Goal: Task Accomplishment & Management: Manage account settings

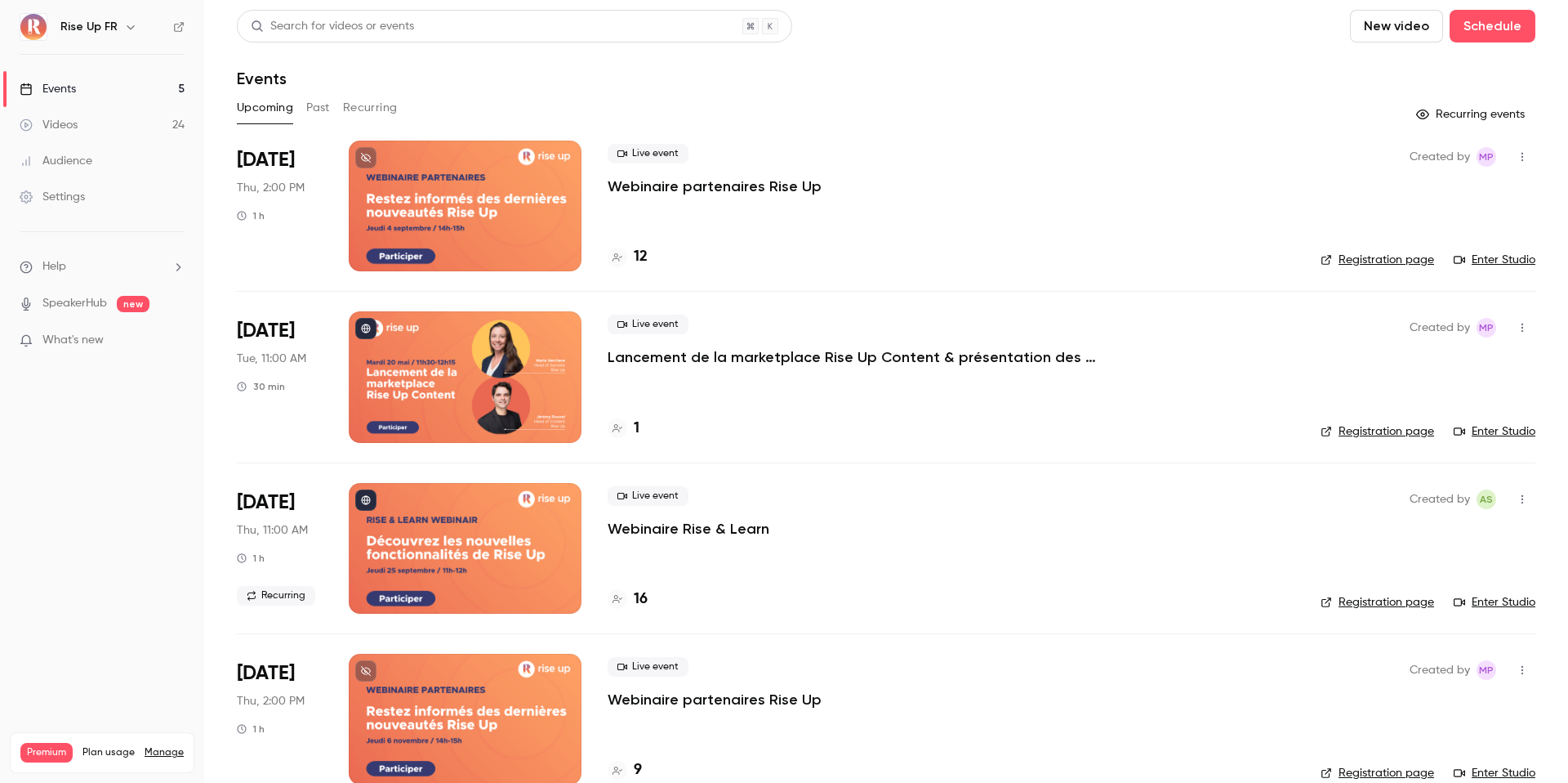
click at [476, 386] on div at bounding box center [465, 376] width 233 height 131
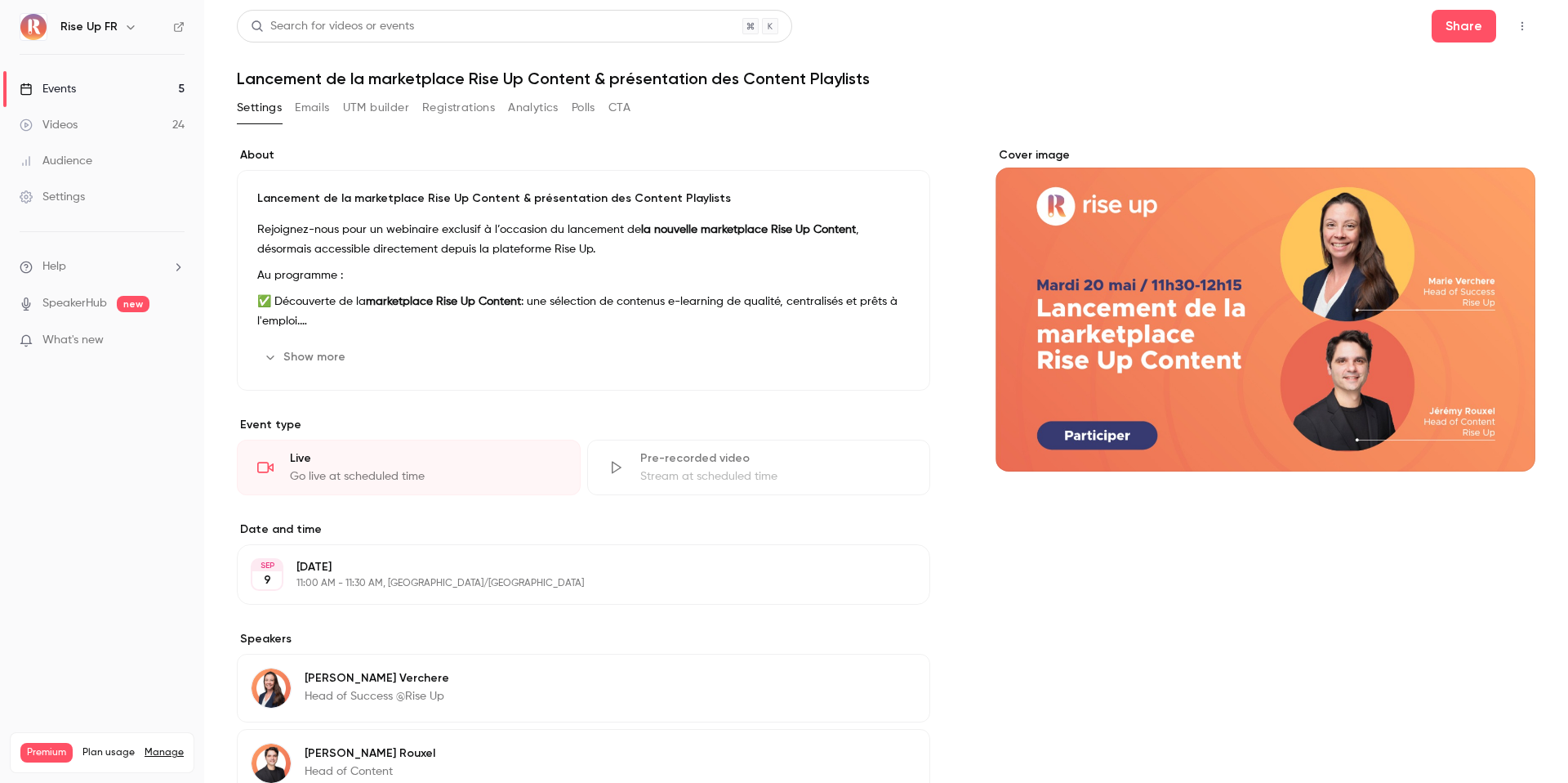
click at [465, 315] on p "✅ Découverte de la marketplace Rise Up Content : une sélection de contenus e-le…" at bounding box center [583, 311] width 653 height 39
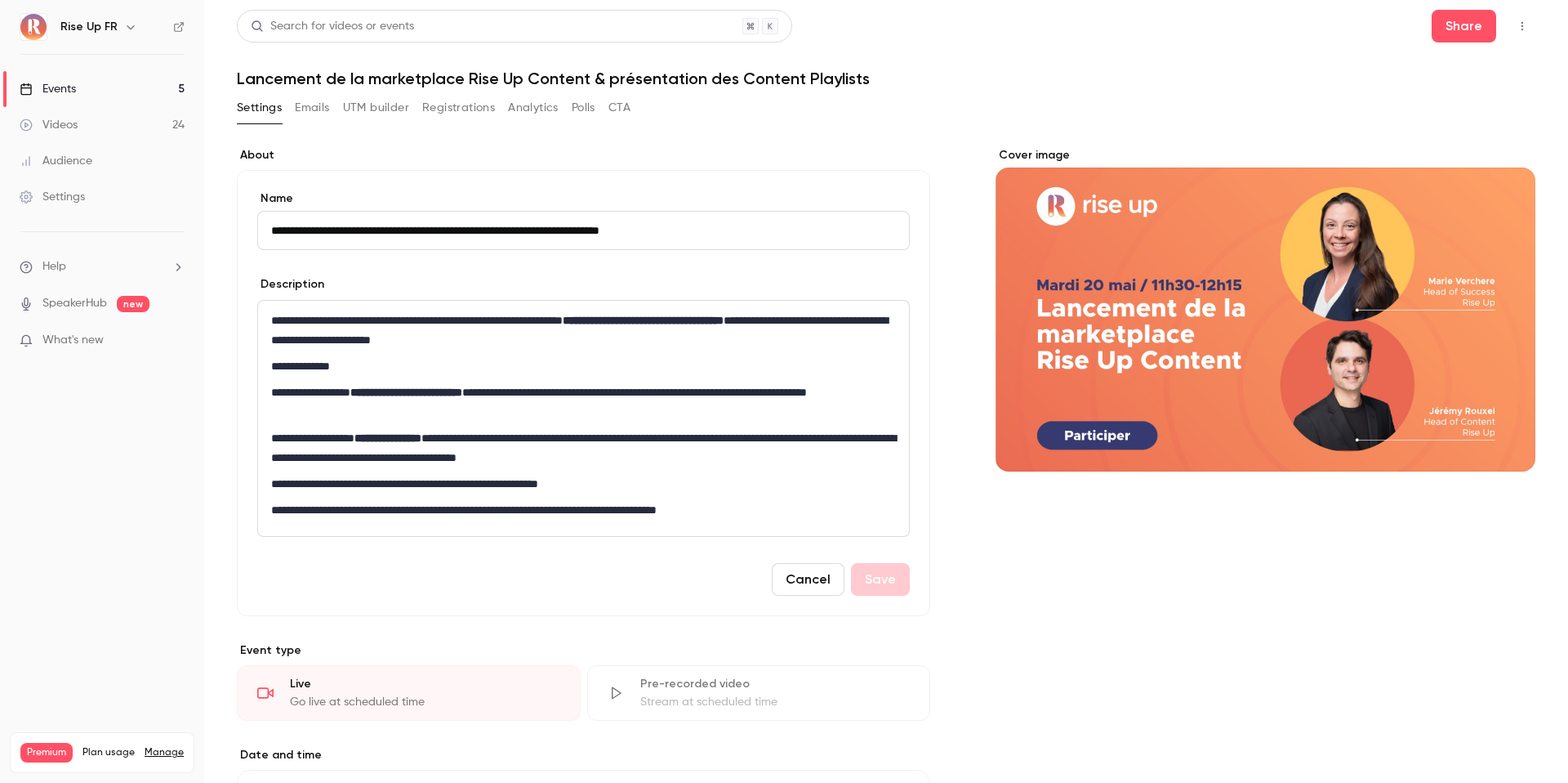
scroll to position [59, 0]
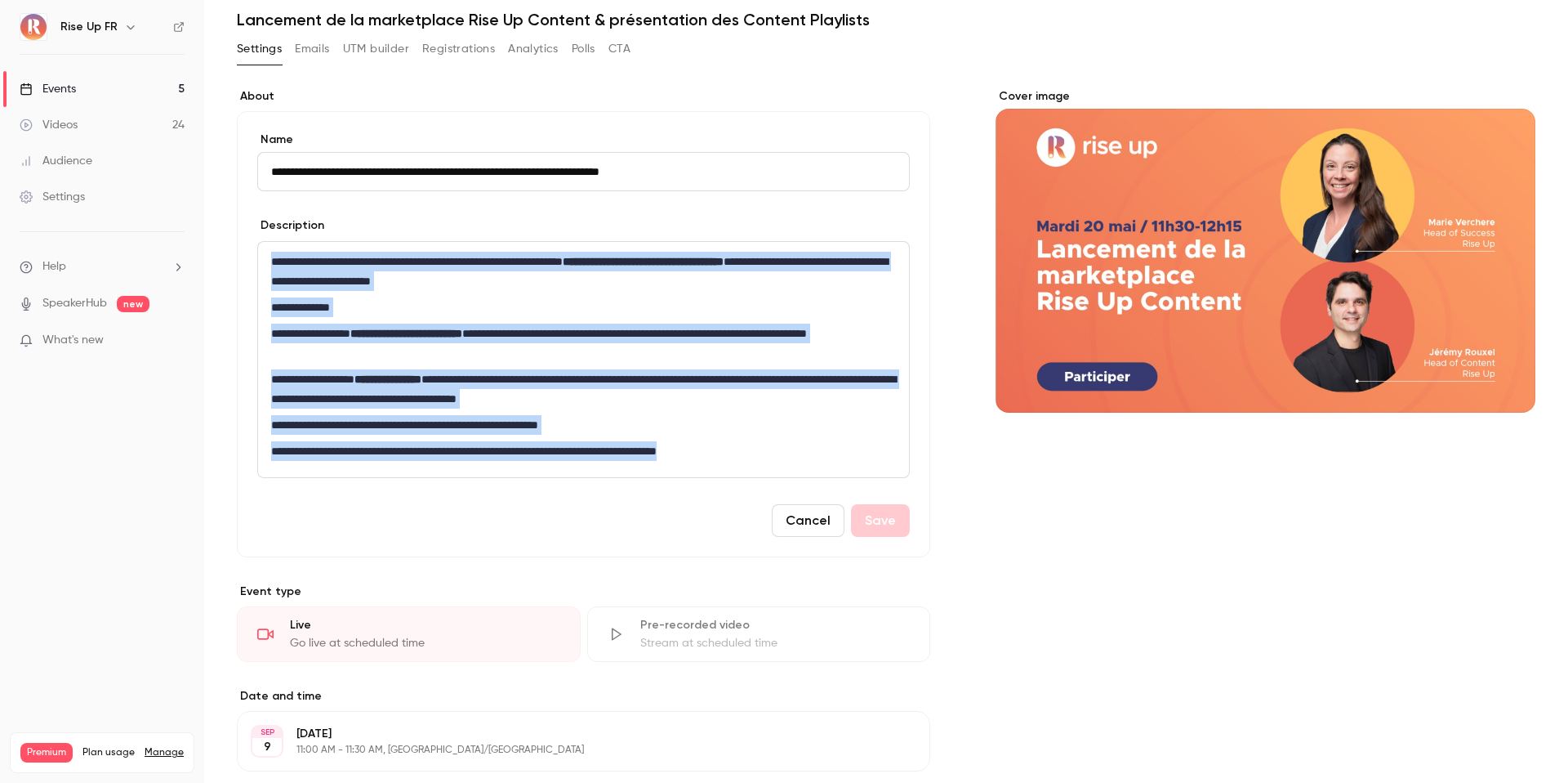
drag, startPoint x: 784, startPoint y: 454, endPoint x: 273, endPoint y: 253, distance: 549.1
click at [273, 253] on div "**********" at bounding box center [583, 359] width 651 height 236
copy div "**********"
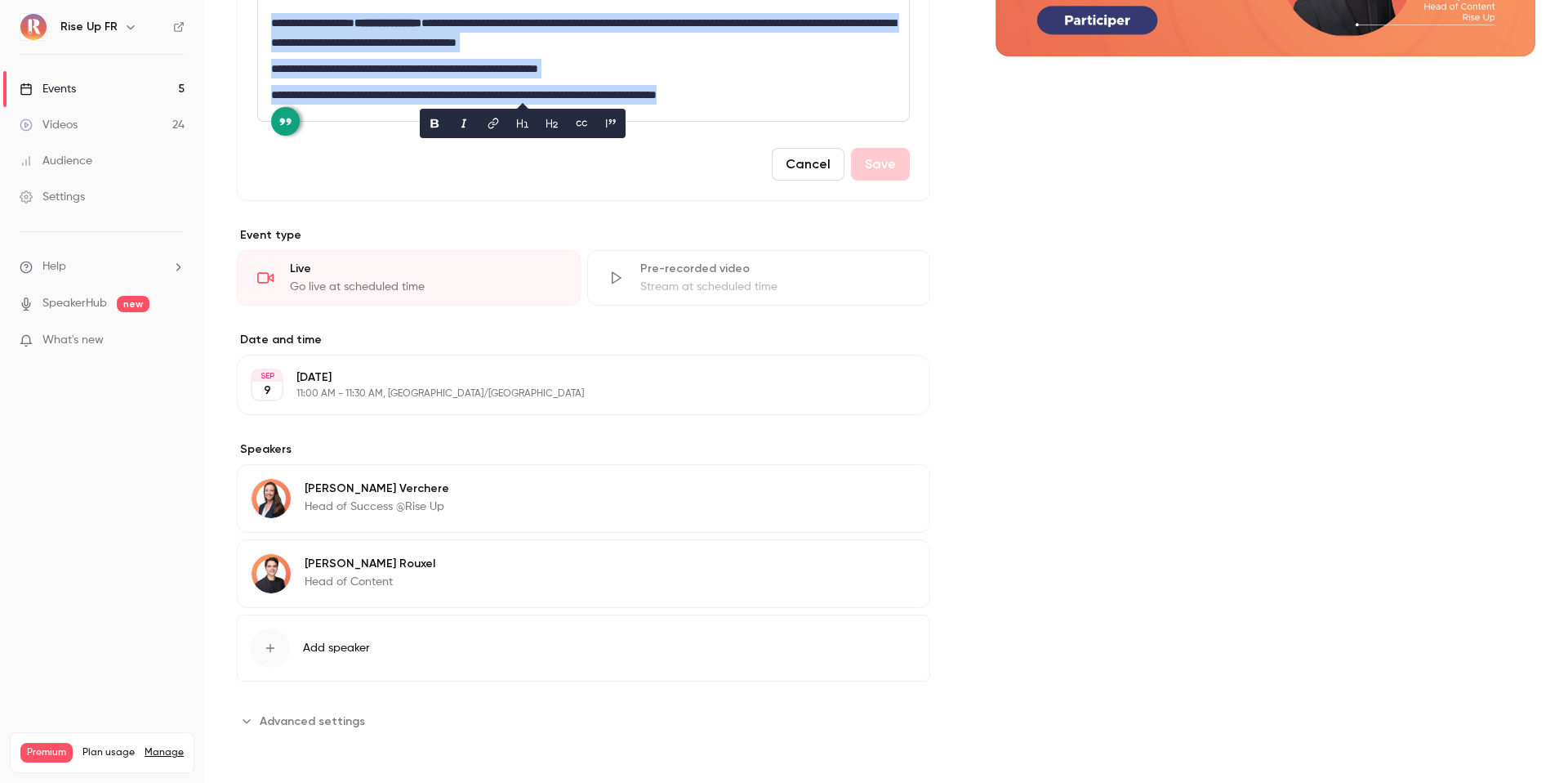
scroll to position [0, 0]
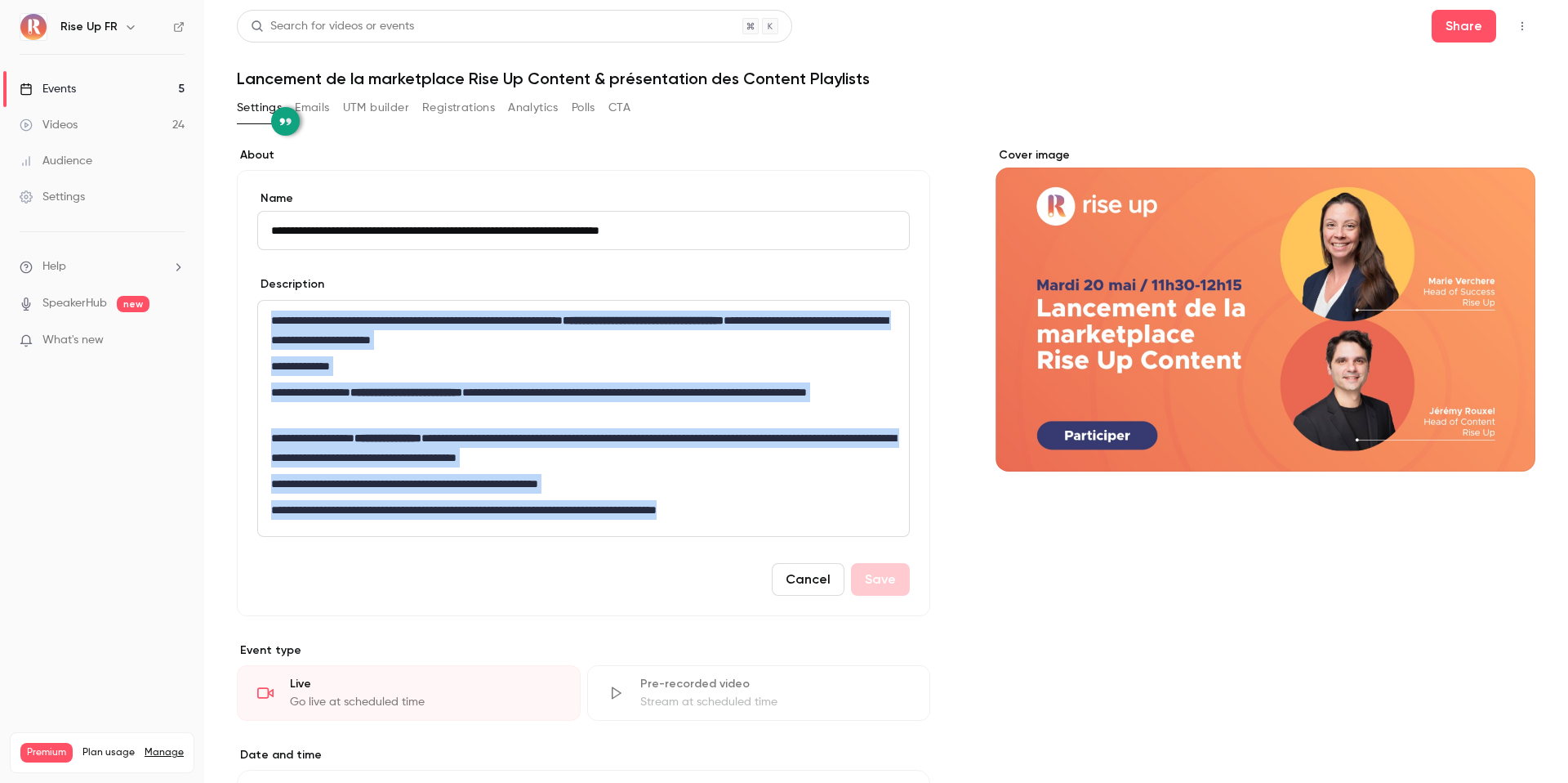
click at [158, 92] on link "Events 5" at bounding box center [102, 89] width 205 height 36
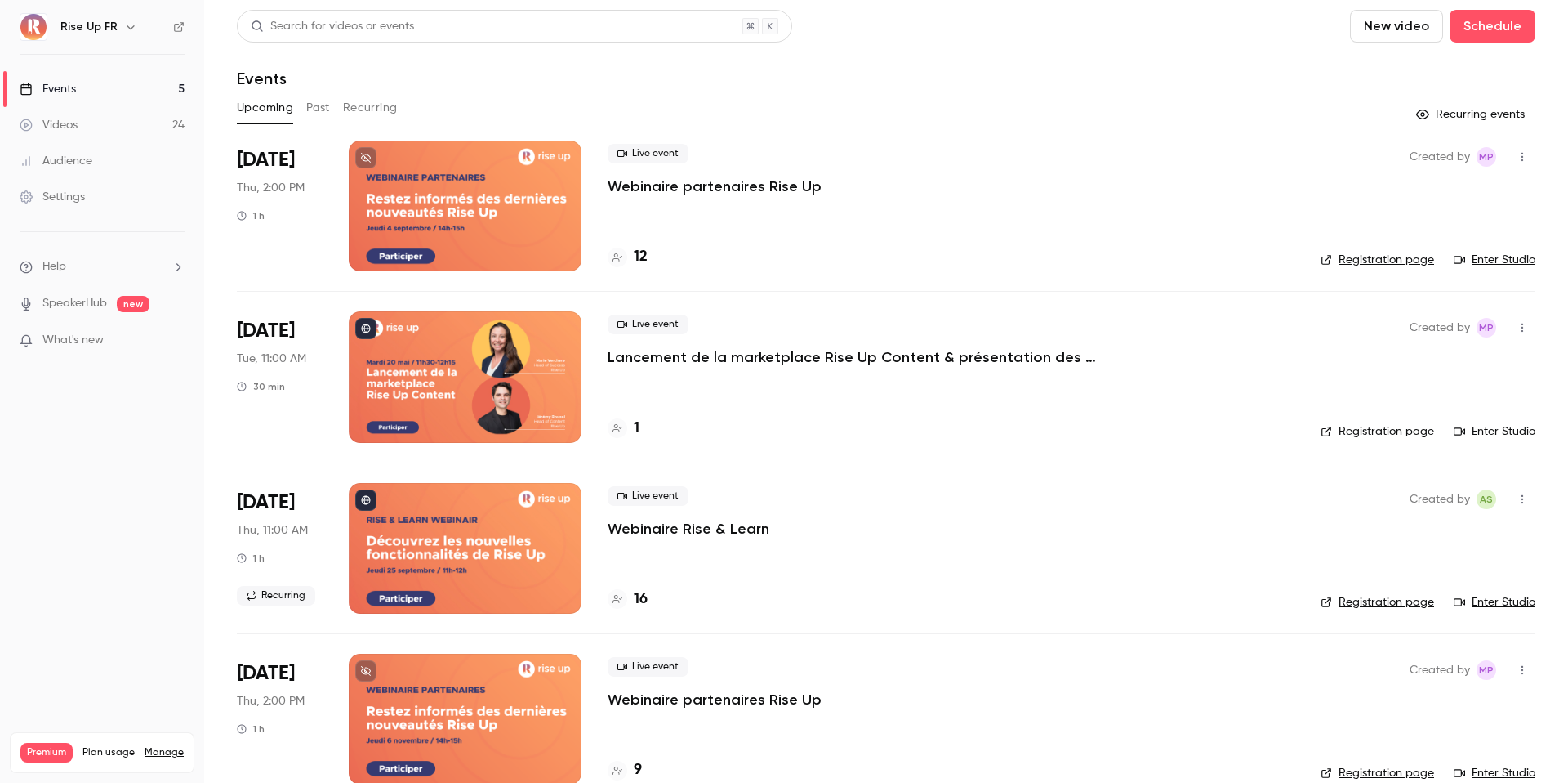
click at [1406, 440] on div "Created by MP Registration page Enter Studio" at bounding box center [1428, 376] width 215 height 131
click at [1403, 434] on link "Registration page" at bounding box center [1378, 432] width 114 height 16
click at [506, 362] on div at bounding box center [465, 376] width 233 height 131
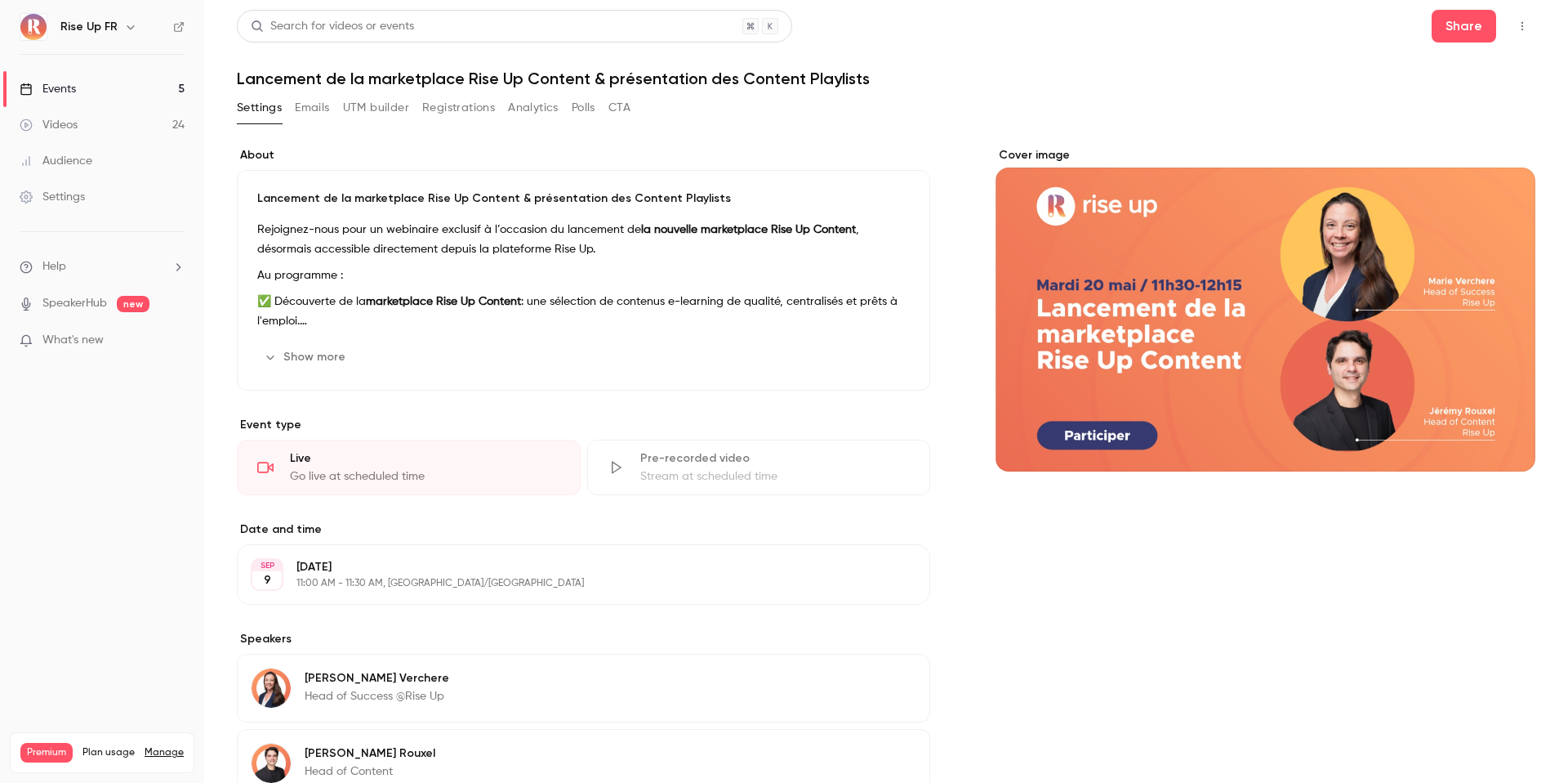
click at [1349, 302] on div "Cover image" at bounding box center [1266, 309] width 540 height 325
click at [0, 0] on input "Cover image" at bounding box center [0, 0] width 0 height 0
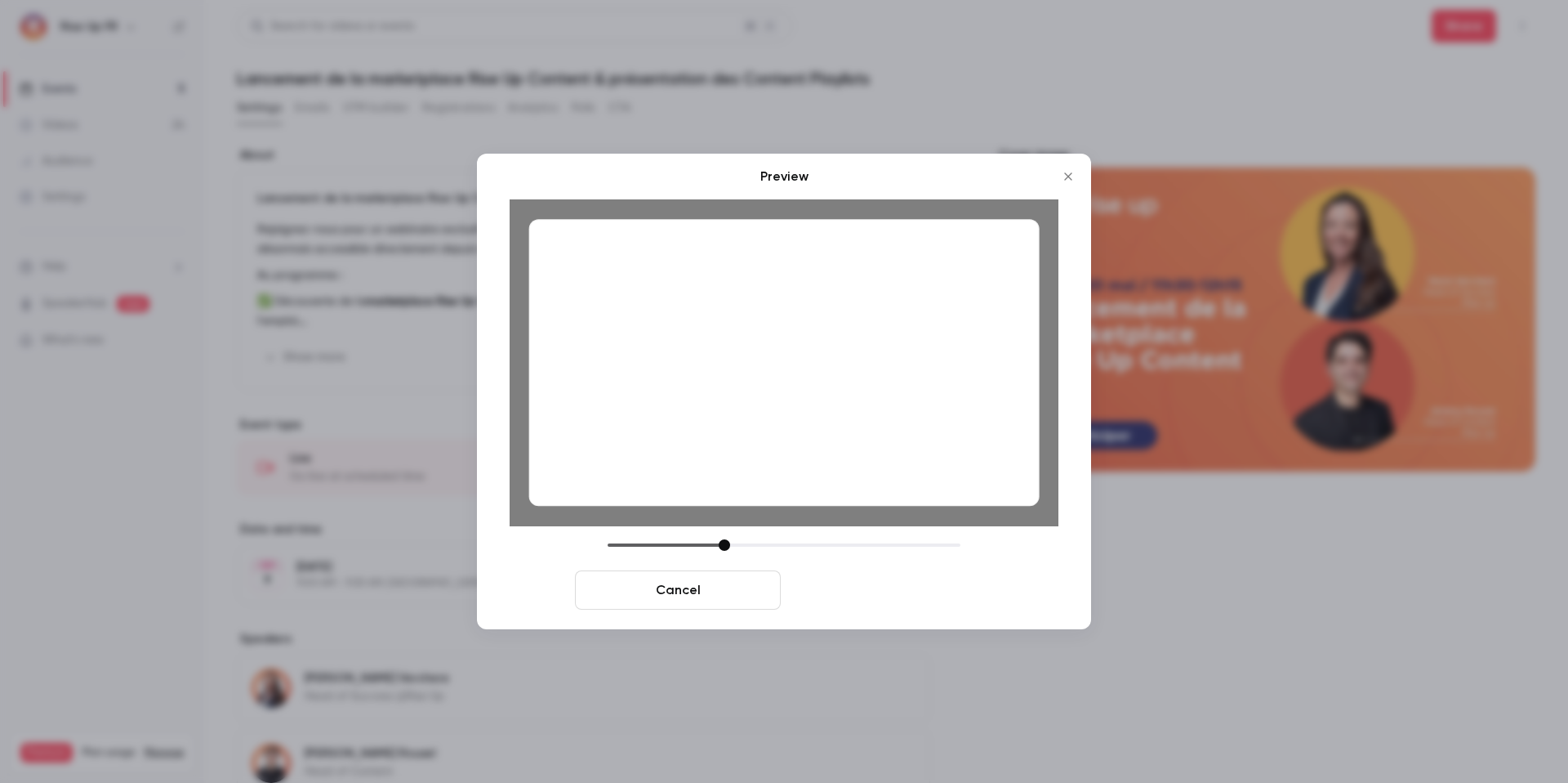
click at [876, 602] on button "Save cover" at bounding box center [889, 590] width 205 height 39
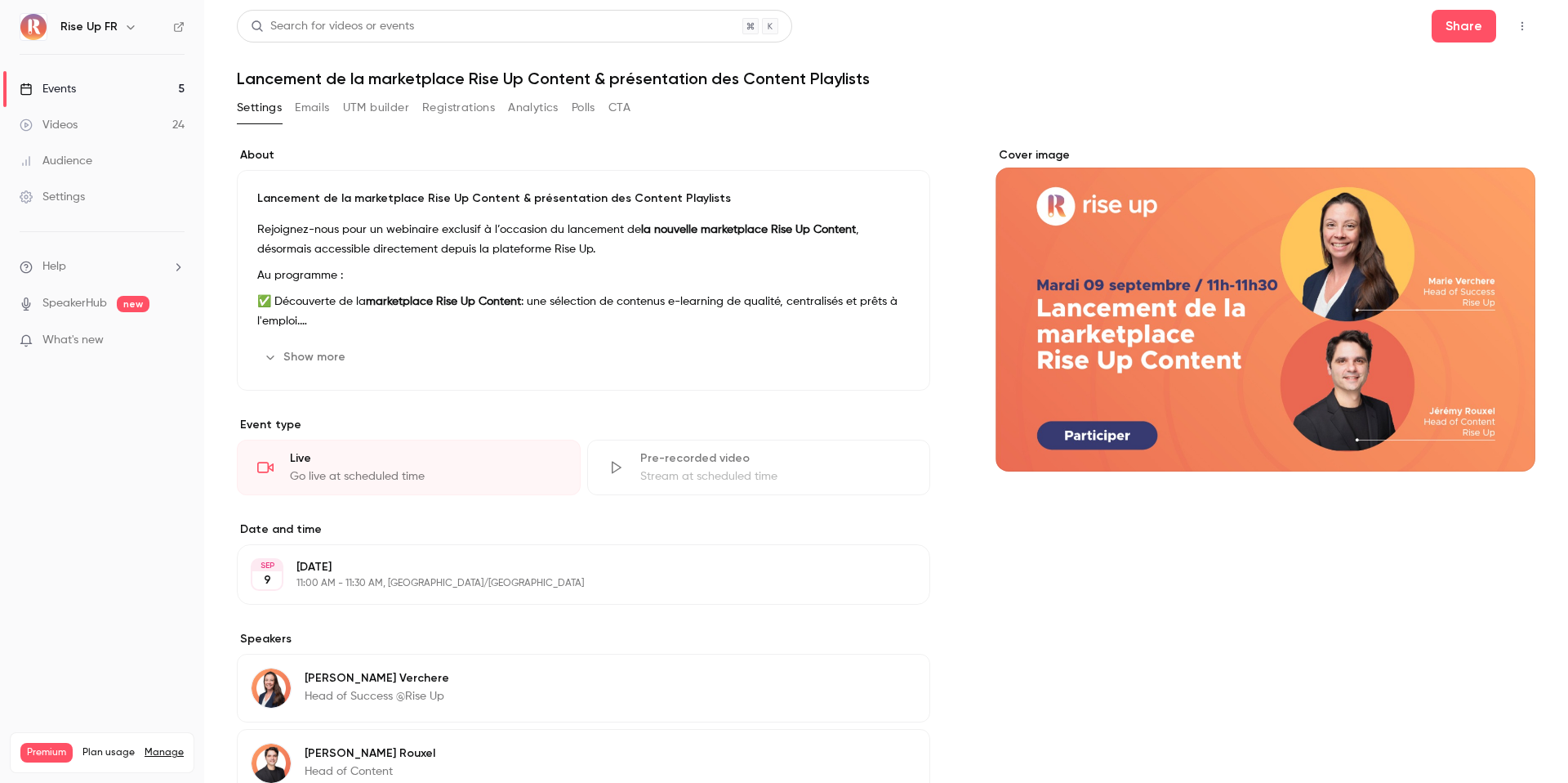
click at [323, 351] on button "Show more" at bounding box center [306, 357] width 98 height 26
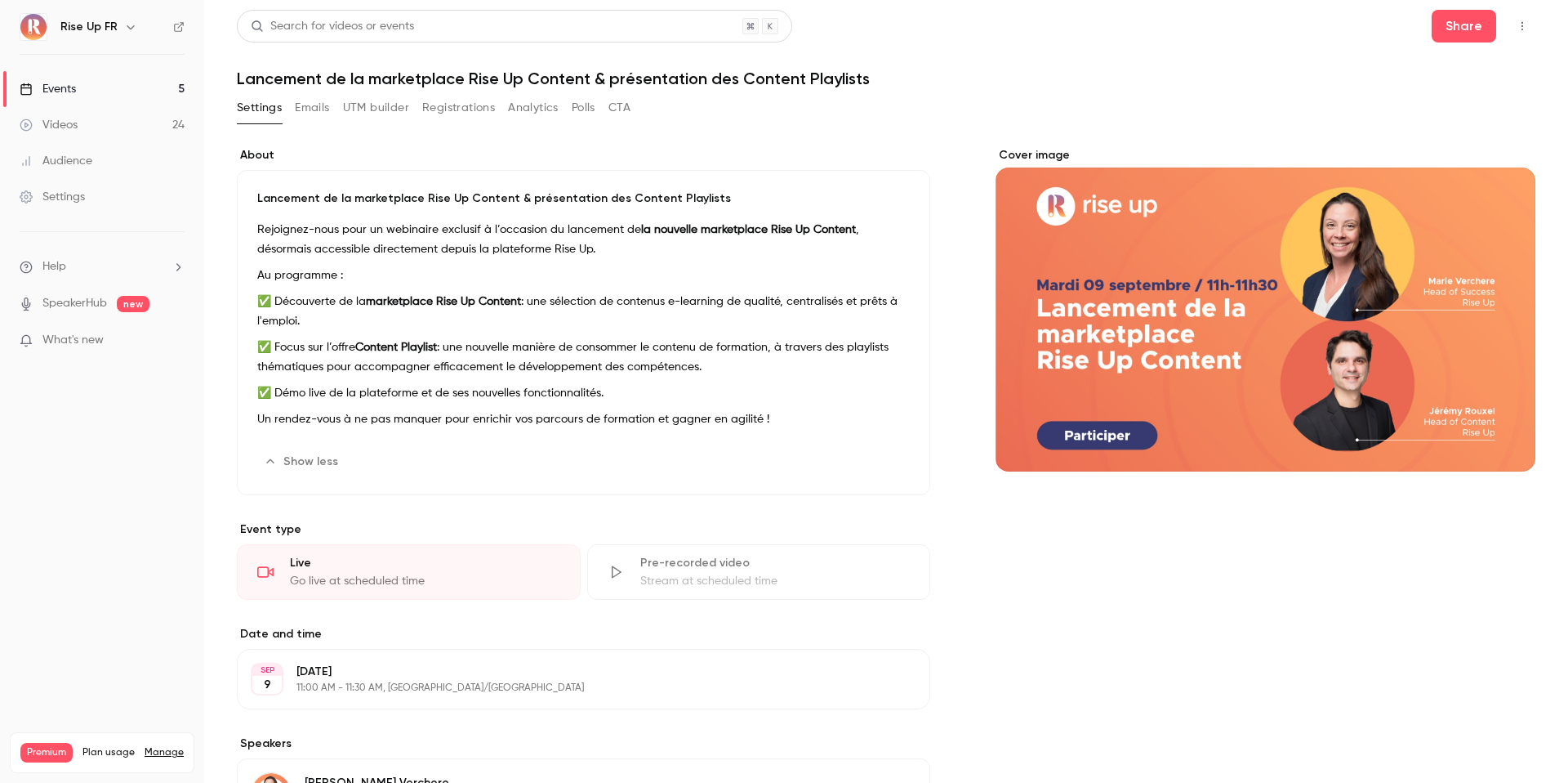
click at [133, 97] on link "Events 5" at bounding box center [102, 89] width 205 height 36
